Goal: Task Accomplishment & Management: Use online tool/utility

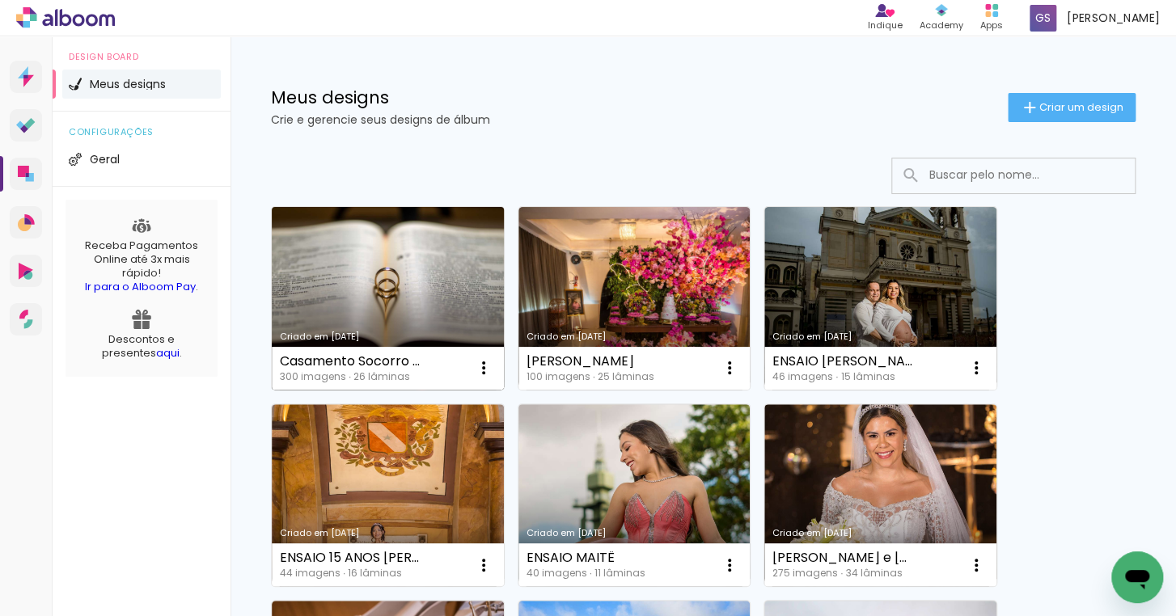
click at [362, 292] on link "Criado em [DATE]" at bounding box center [388, 298] width 232 height 183
